Goal: Find specific page/section: Find specific page/section

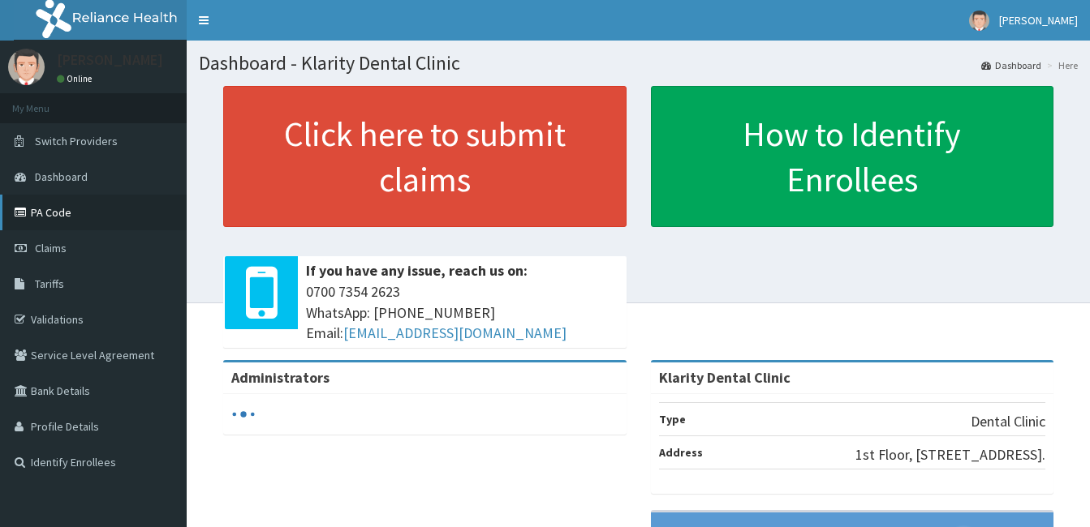
click at [59, 209] on link "PA Code" at bounding box center [93, 213] width 187 height 36
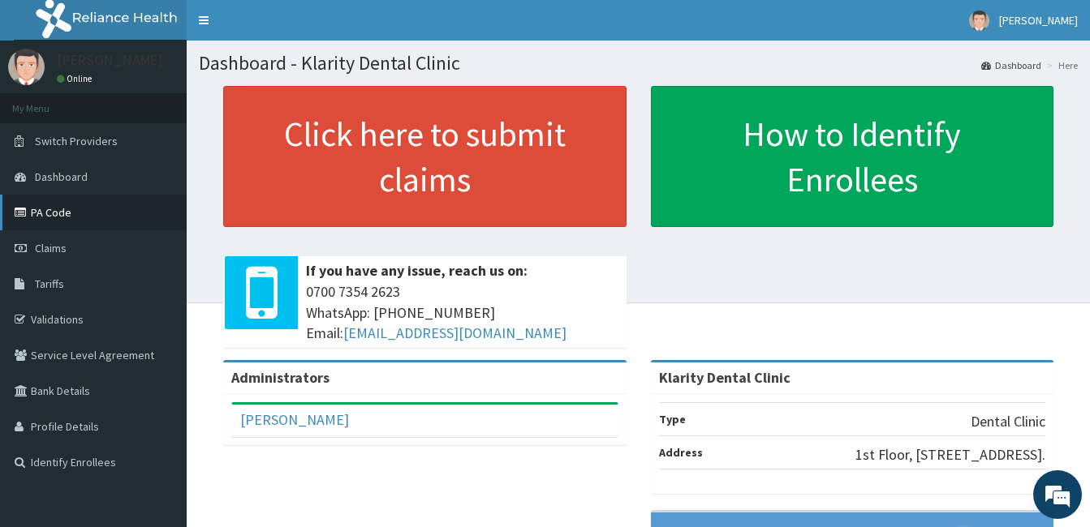
click at [65, 215] on link "PA Code" at bounding box center [93, 213] width 187 height 36
click at [67, 209] on link "PA Code" at bounding box center [93, 213] width 187 height 36
